Goal: Task Accomplishment & Management: Use online tool/utility

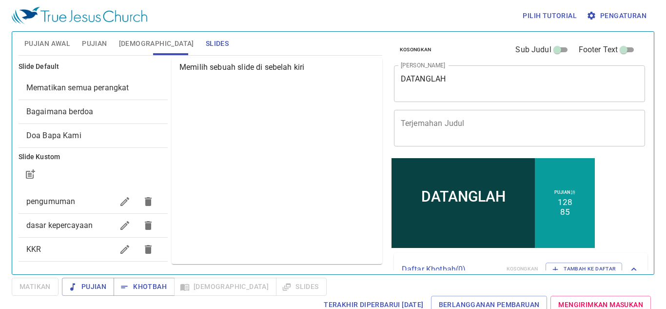
click at [276, 98] on div "Memilih sebuah slide di sebelah kiri" at bounding box center [277, 161] width 211 height 206
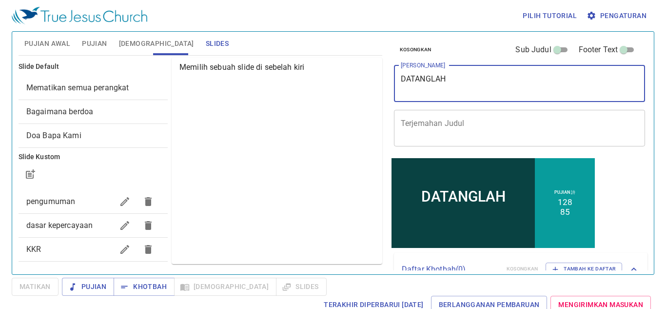
click at [479, 78] on textarea "DATANGLAH" at bounding box center [520, 83] width 238 height 19
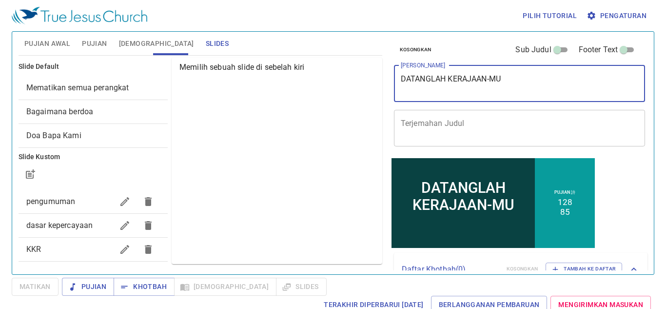
type textarea "DATANGLAH KERAJAAN-MU"
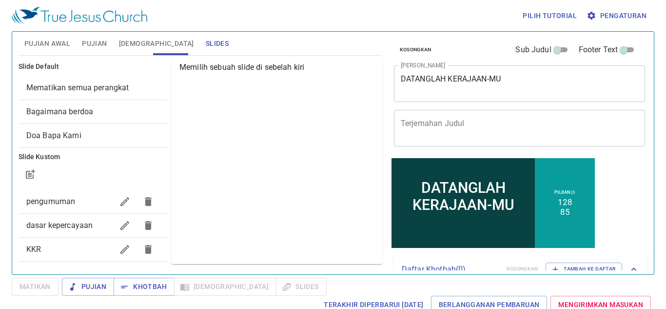
click at [357, 125] on div "Memilih sebuah slide di sebelah kiri" at bounding box center [277, 161] width 211 height 206
click at [113, 52] on button "[DEMOGRAPHIC_DATA]" at bounding box center [156, 43] width 87 height 23
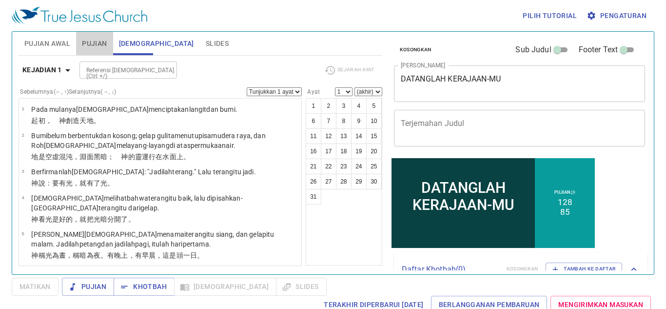
click at [107, 50] on button "Pujian" at bounding box center [94, 43] width 37 height 23
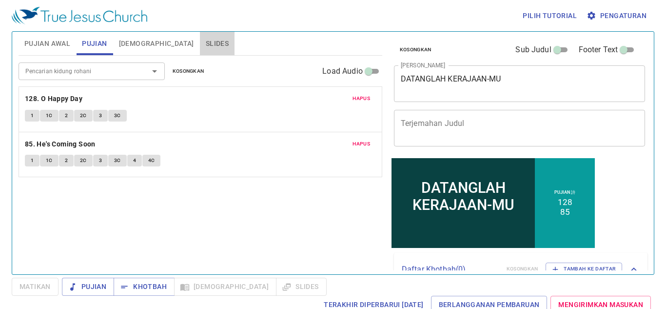
click at [200, 37] on button "Slides" at bounding box center [217, 43] width 35 height 23
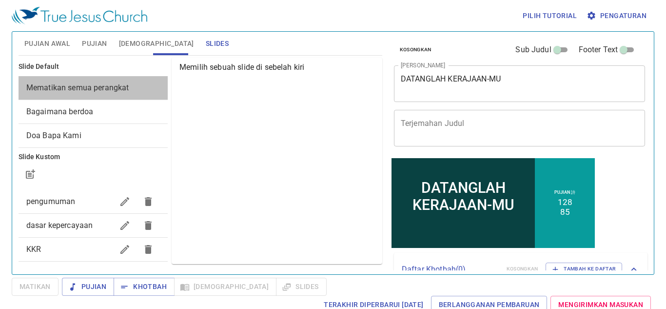
click at [127, 96] on div "Mematikan semua perangkat" at bounding box center [93, 87] width 149 height 23
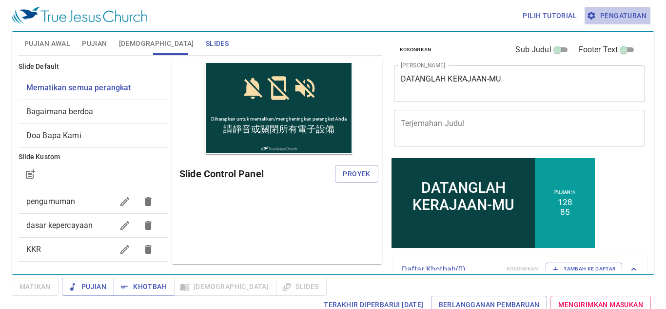
click at [626, 23] on button "Pengaturan" at bounding box center [618, 16] width 66 height 18
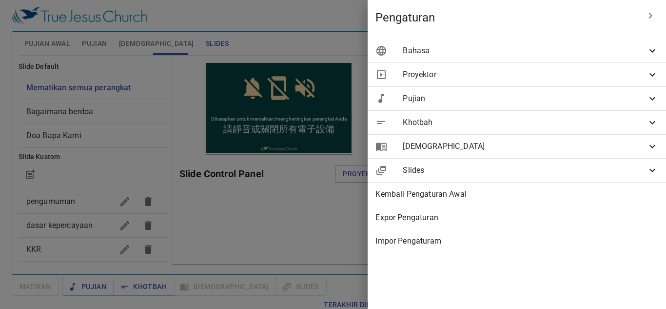
click at [602, 50] on span "Bahasa" at bounding box center [525, 51] width 244 height 12
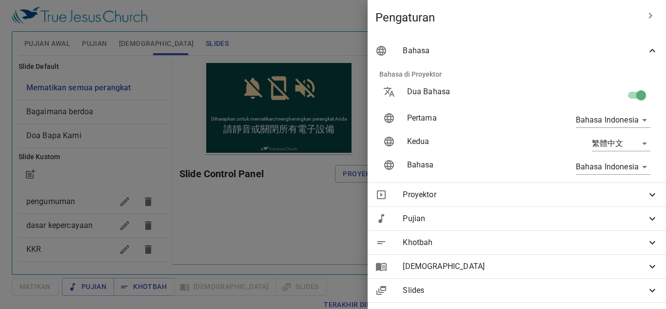
click at [629, 88] on input "checkbox" at bounding box center [641, 97] width 56 height 19
checkbox input "false"
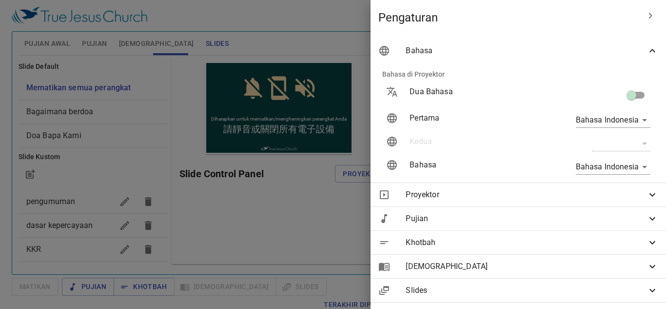
click at [581, 293] on span "Slides" at bounding box center [526, 290] width 241 height 12
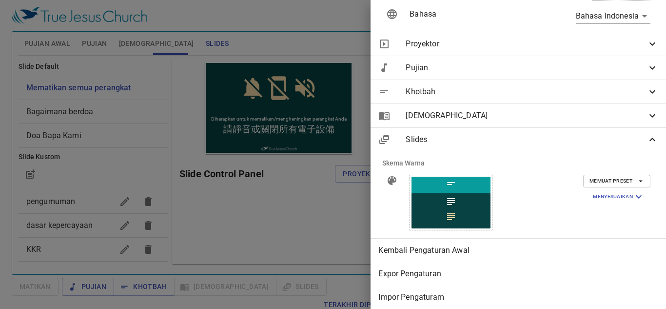
scroll to position [162, 0]
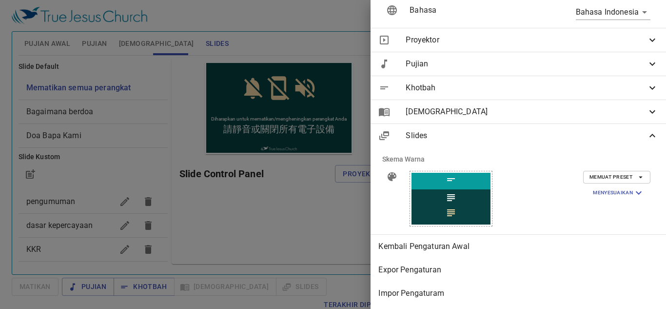
click at [585, 133] on span "Slides" at bounding box center [526, 136] width 241 height 12
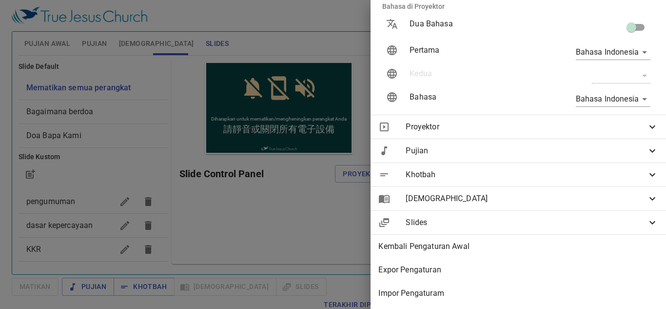
scroll to position [75, 0]
click at [638, 216] on span "Slides" at bounding box center [526, 222] width 241 height 12
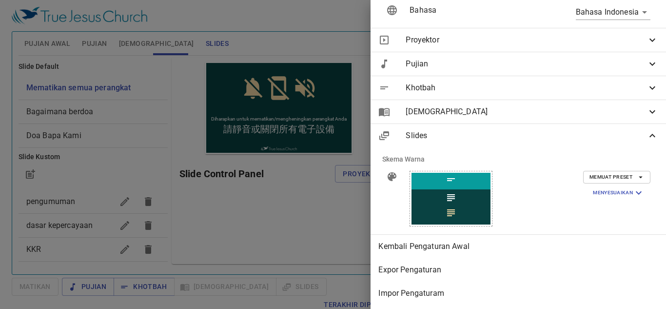
scroll to position [162, 0]
click at [572, 84] on span "Khotbah" at bounding box center [526, 88] width 241 height 12
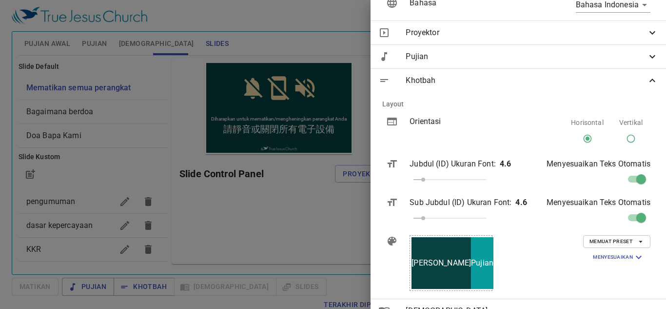
click at [572, 84] on span "Khotbah" at bounding box center [526, 81] width 241 height 12
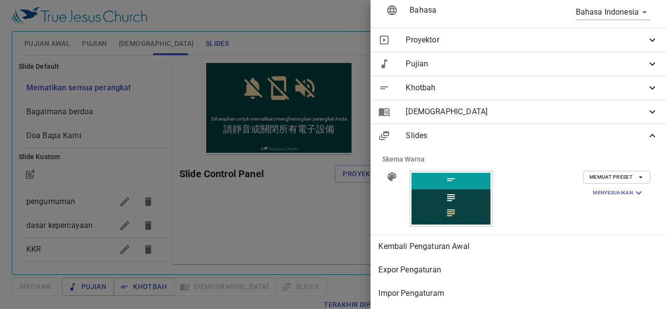
click at [212, 186] on div at bounding box center [333, 154] width 666 height 309
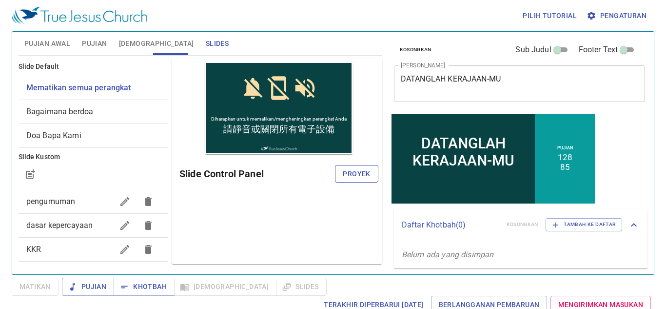
click at [340, 167] on button "Proyek" at bounding box center [356, 174] width 43 height 18
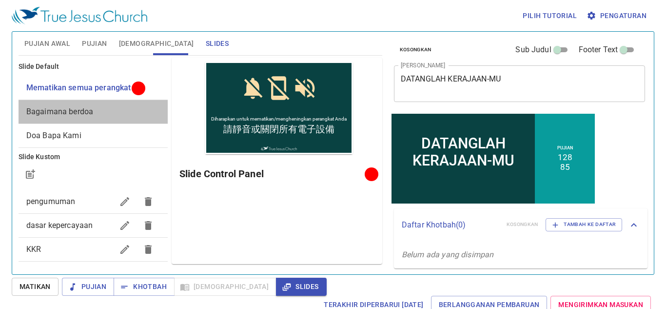
click at [102, 114] on span "Bagaimana berdoa" at bounding box center [93, 112] width 134 height 12
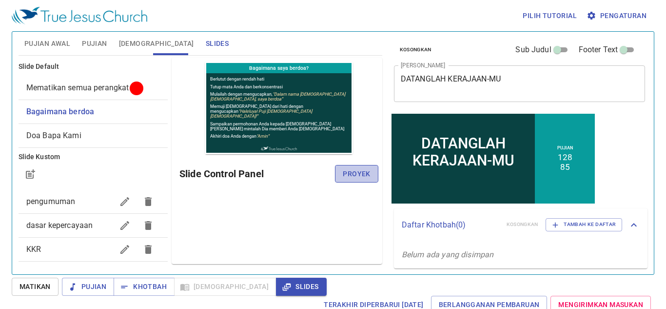
click at [356, 175] on span "Proyek" at bounding box center [356, 174] width 27 height 12
click at [56, 46] on span "Pujian Awal" at bounding box center [47, 44] width 46 height 12
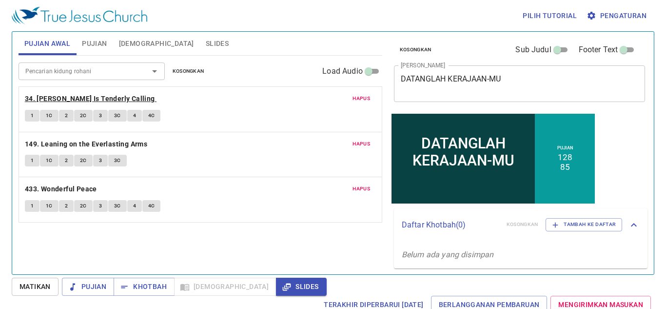
click at [44, 96] on b "34. [DEMOGRAPHIC_DATA] Is Tenderly Calling" at bounding box center [90, 99] width 130 height 12
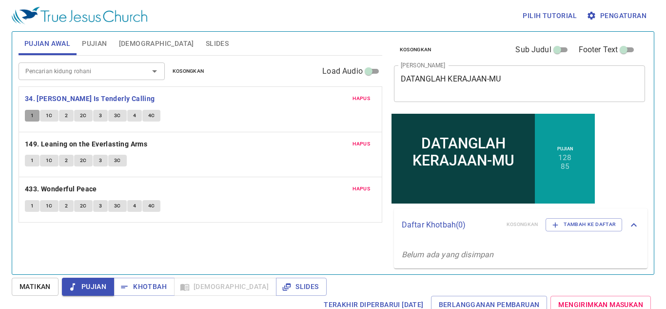
click at [31, 117] on span "1" at bounding box center [32, 115] width 3 height 9
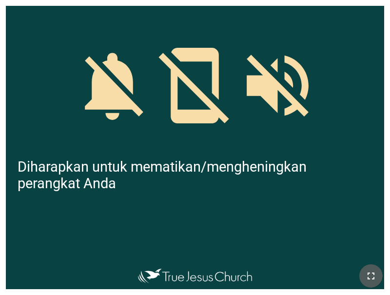
click at [363, 280] on button "button" at bounding box center [370, 275] width 23 height 23
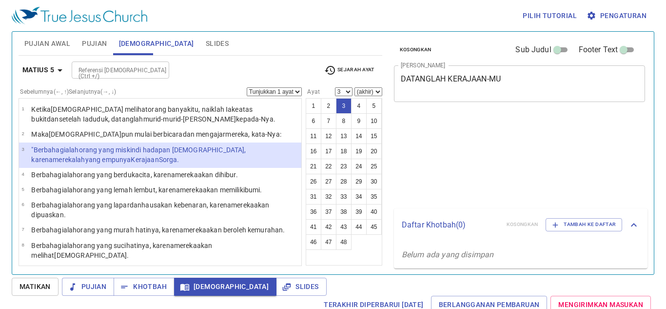
select select "3"
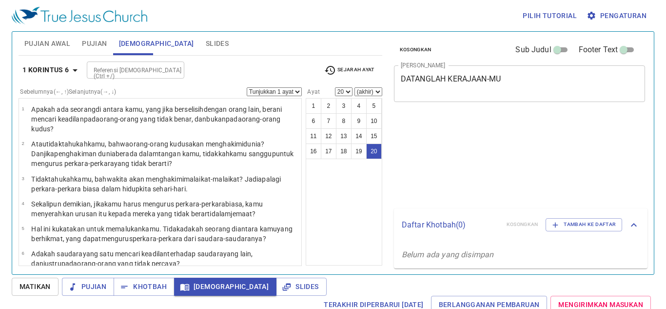
select select "20"
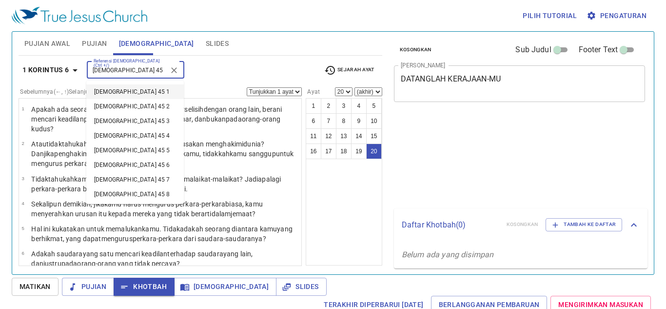
select select "20"
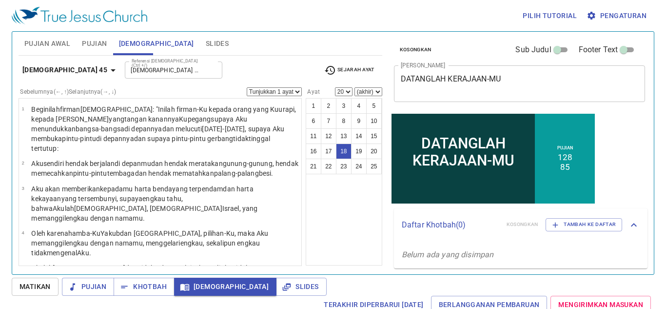
type input "Yesaya 45 18"
select select "18"
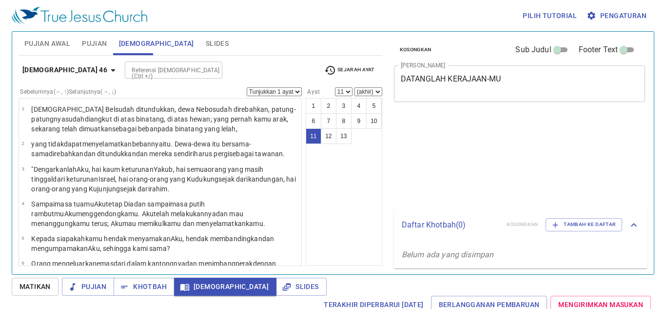
select select "11"
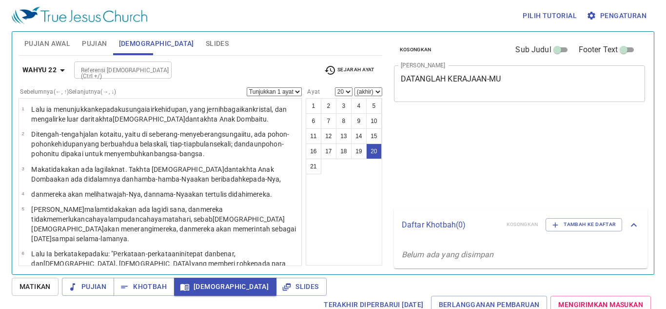
select select "20"
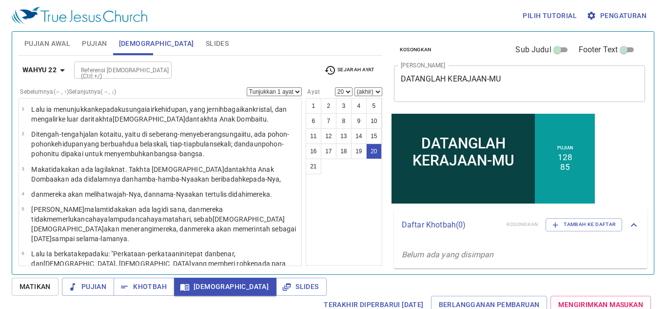
scroll to position [482, 0]
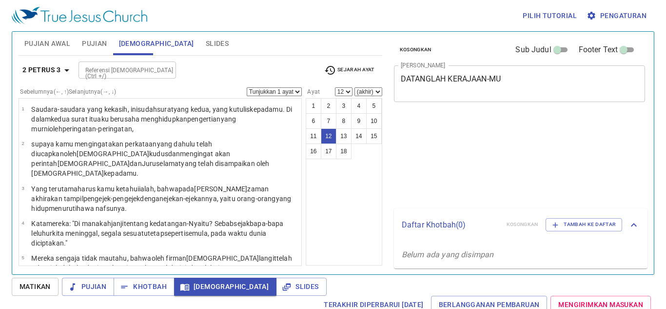
select select "12"
